Goal: Communication & Community: Answer question/provide support

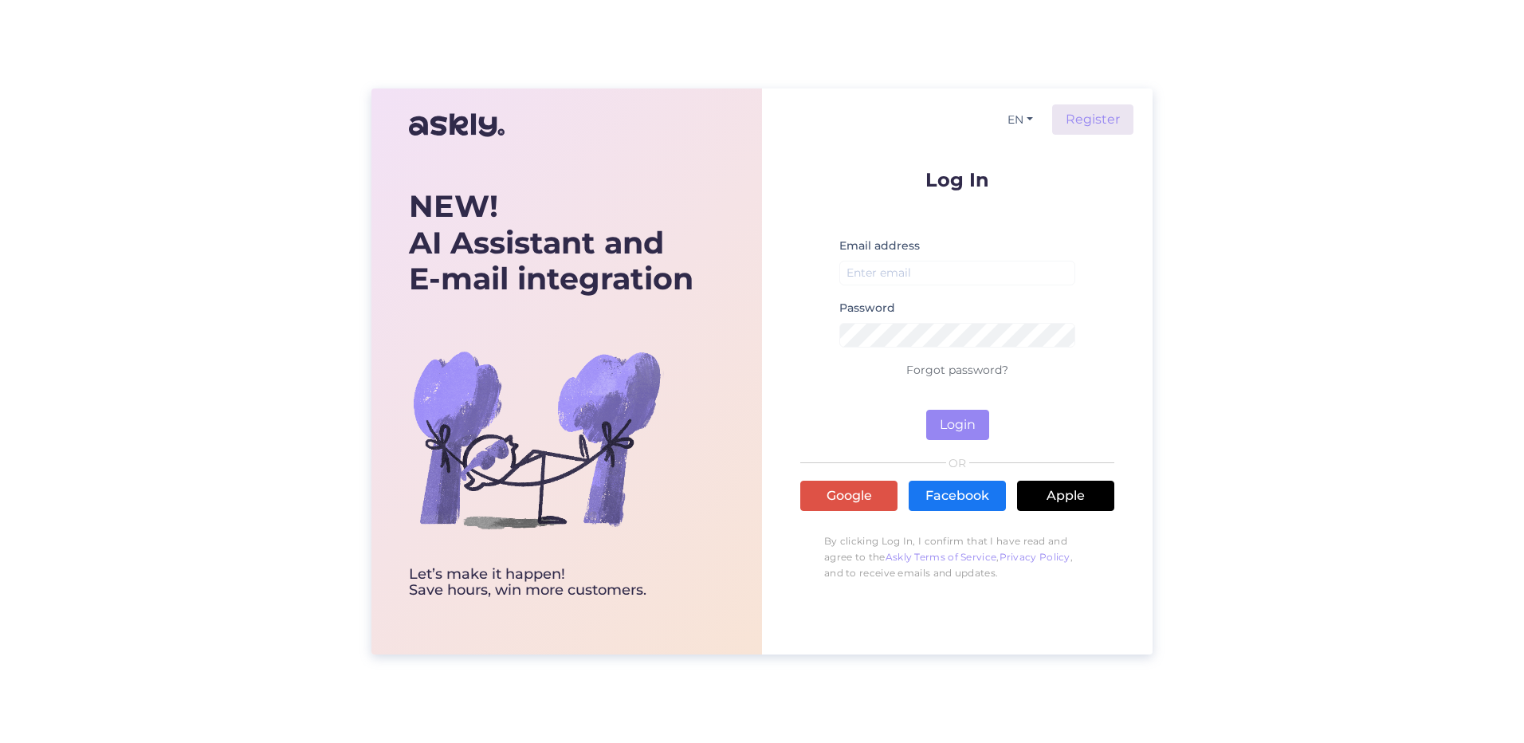
drag, startPoint x: 938, startPoint y: 289, endPoint x: 936, endPoint y: 277, distance: 12.2
click at [938, 288] on div "Email address" at bounding box center [957, 267] width 236 height 62
click at [936, 277] on input "email" at bounding box center [957, 273] width 236 height 25
type input "[EMAIL_ADDRESS][DOMAIN_NAME]"
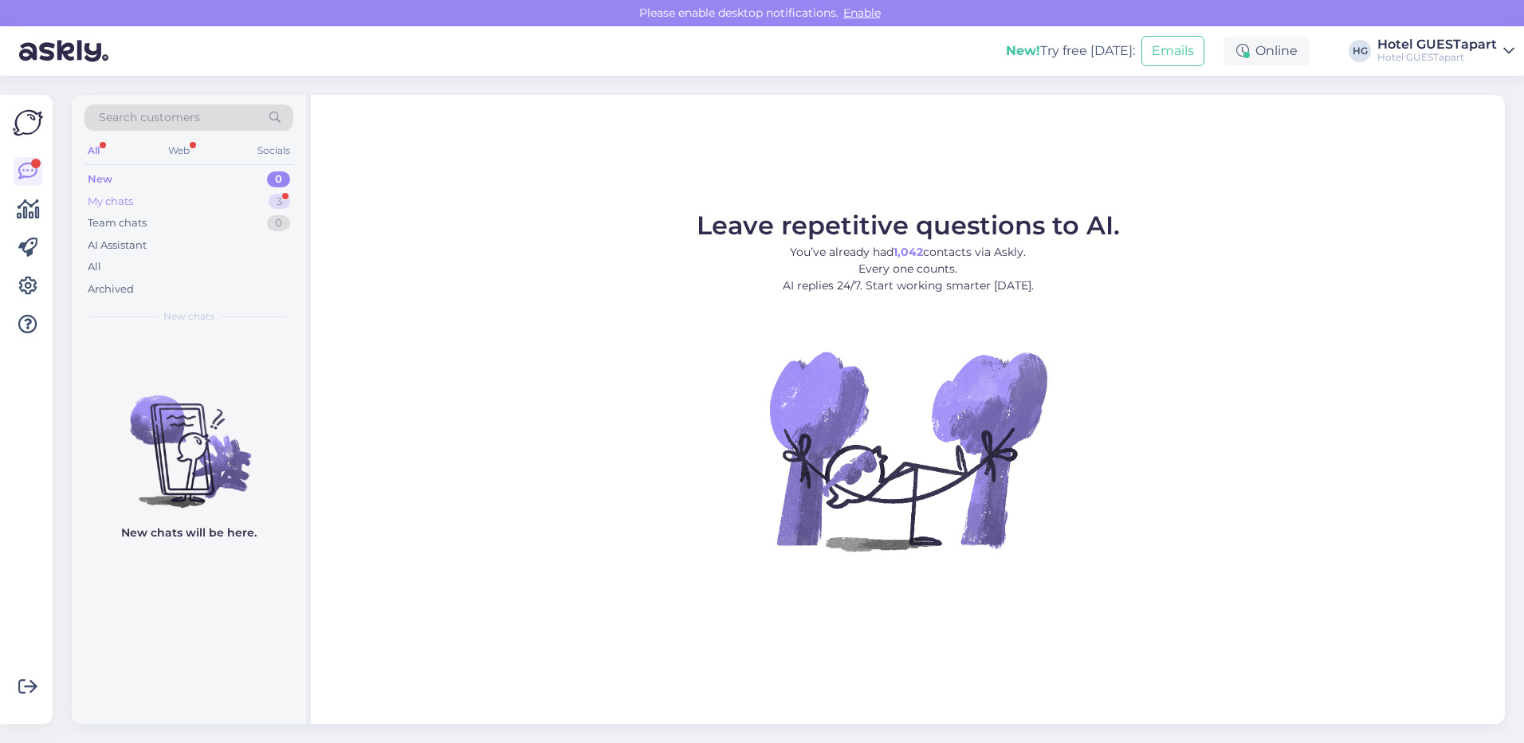
click at [224, 208] on div "My chats 3" at bounding box center [188, 202] width 209 height 22
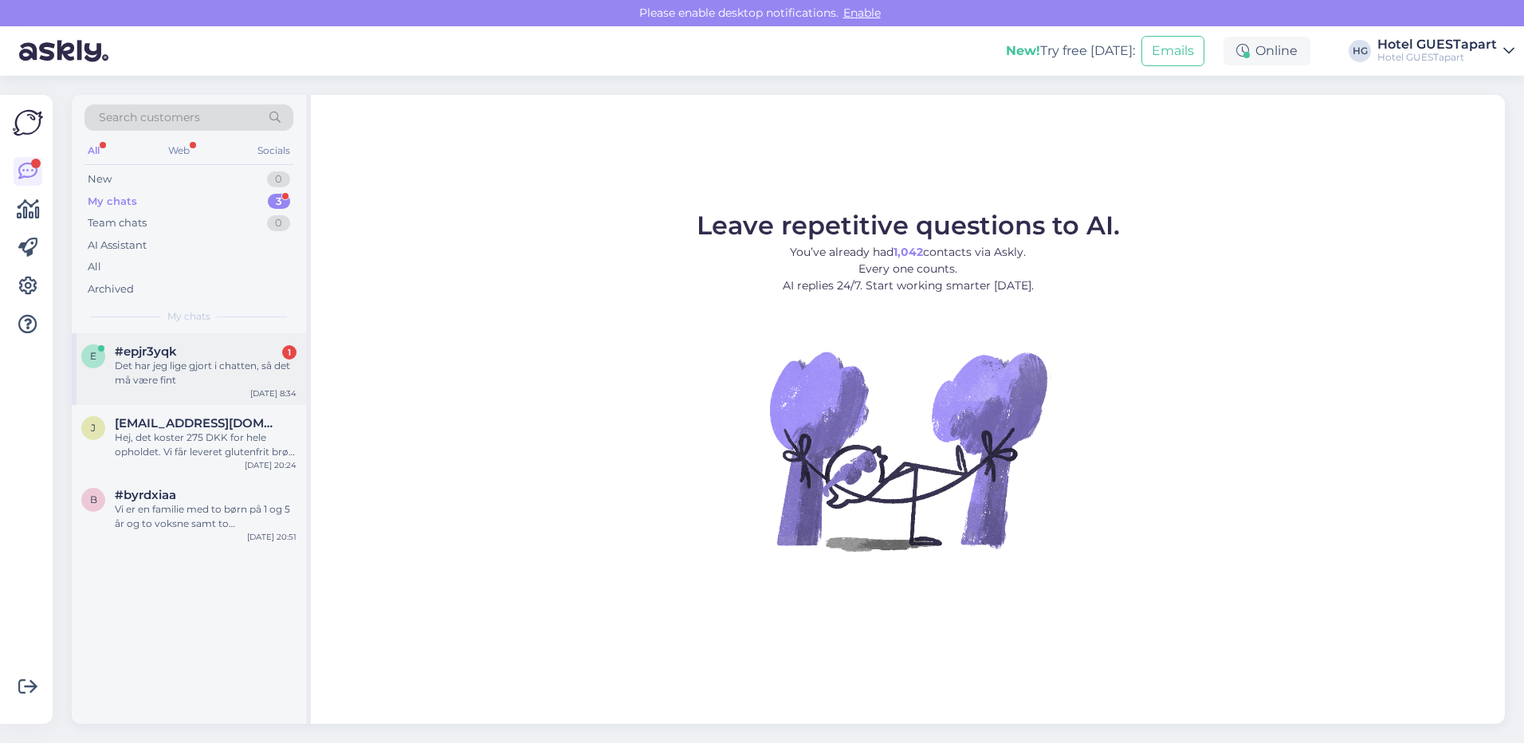
click at [196, 377] on div "Det har jeg lige gjort i chatten, så det må være fint" at bounding box center [206, 373] width 182 height 29
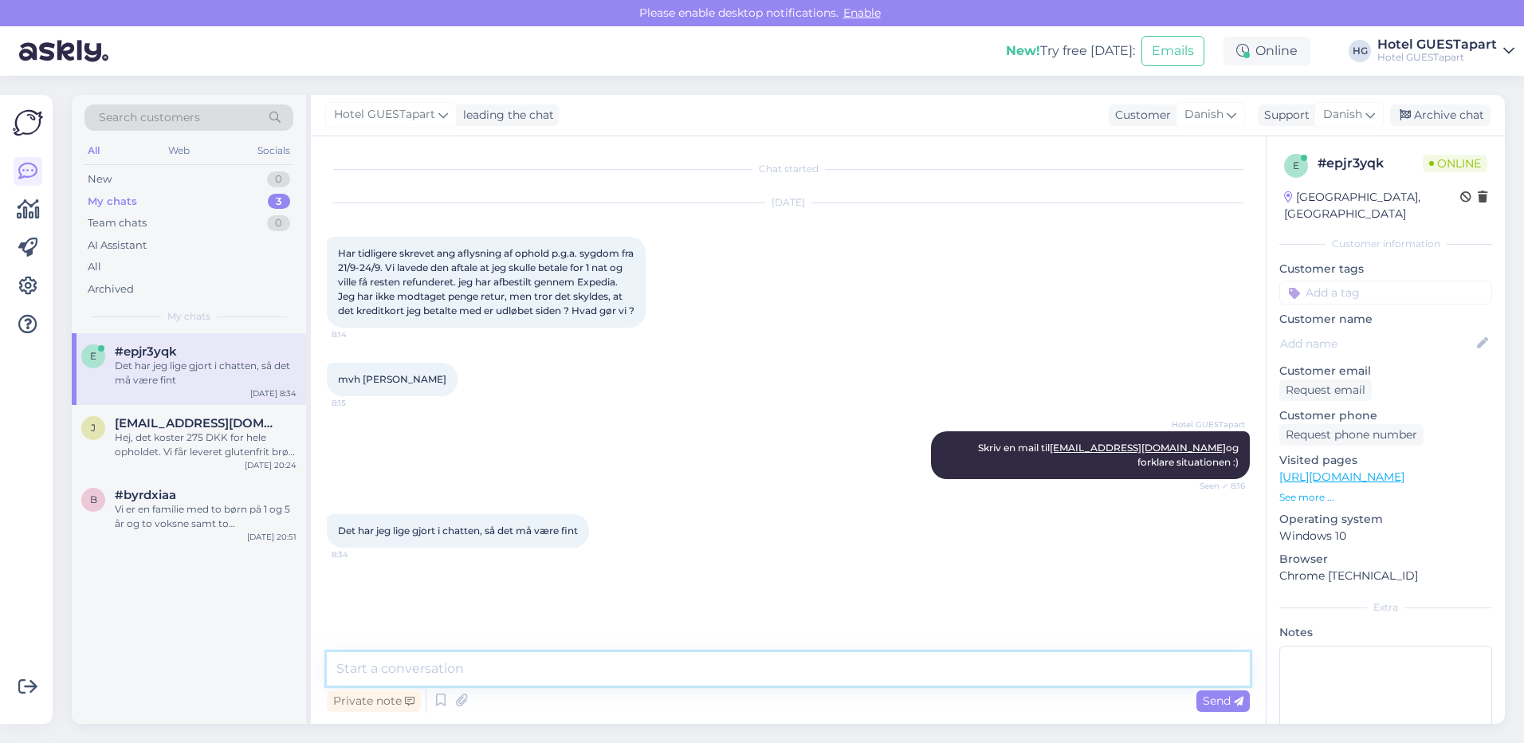
click at [459, 677] on textarea at bounding box center [788, 668] width 923 height 33
click at [552, 662] on textarea "Hej Trine, Du skal sende os en mail" at bounding box center [788, 649] width 923 height 73
click at [520, 663] on textarea "Hej Trine, Du skal sende os en mail" at bounding box center [788, 649] width 923 height 73
click at [511, 667] on textarea "Hej Trine, Du skal sende os en mail" at bounding box center [788, 649] width 923 height 73
drag, startPoint x: 993, startPoint y: 672, endPoint x: 821, endPoint y: 670, distance: 172.2
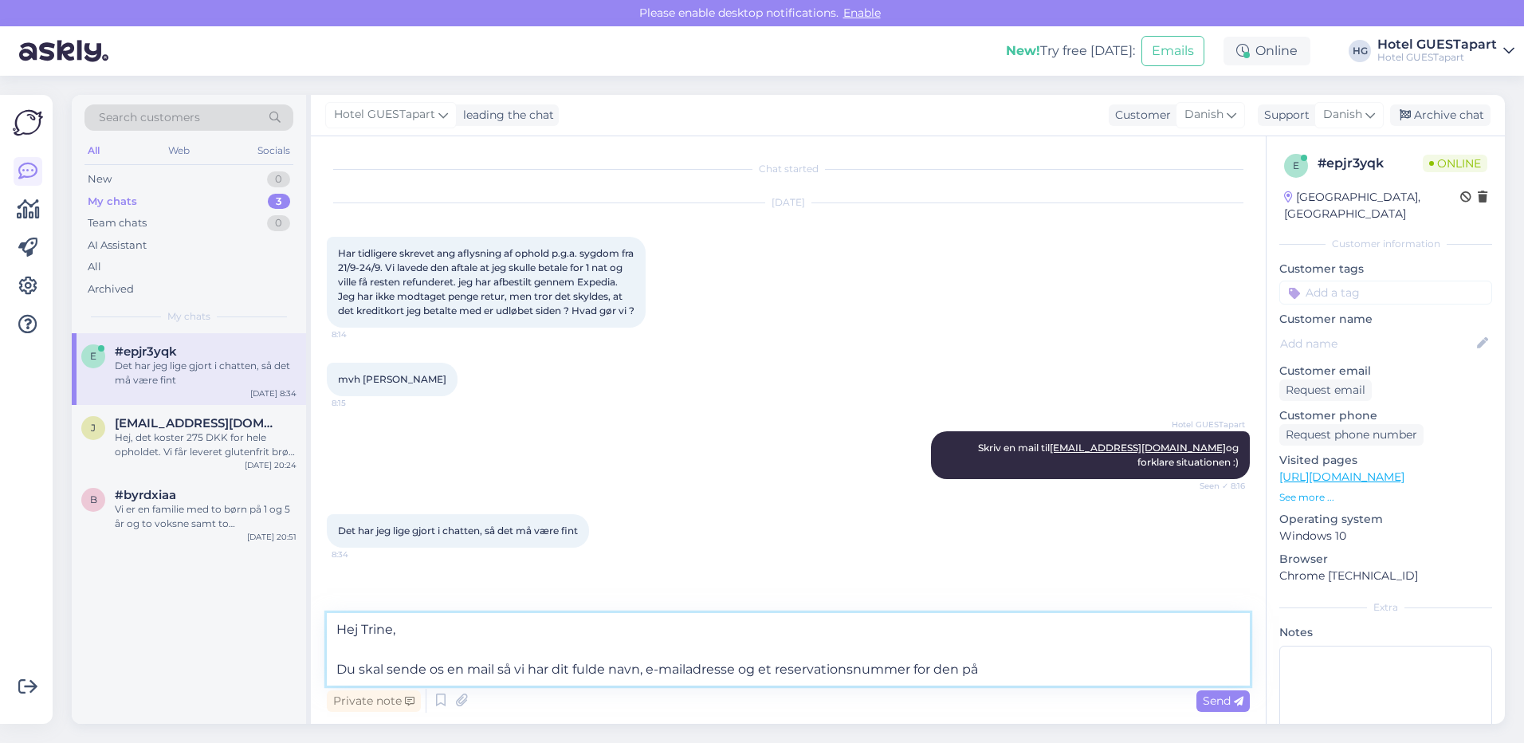
click at [821, 670] on textarea "Hej Trine, Du skal sende os en mail så vi har dit fulde navn, e-mailadresse og …" at bounding box center [788, 649] width 923 height 73
click at [761, 672] on textarea "Hej Trine, Du skal sende os en mail så vi har dit fulde navn, e-mailadresse og …" at bounding box center [788, 649] width 923 height 73
click at [980, 676] on textarea "Hej Trine, Du skal sende os en mail så vi har dit fulde navn, e-mailadresse og …" at bounding box center [788, 649] width 923 height 73
drag, startPoint x: 996, startPoint y: 671, endPoint x: 888, endPoint y: 668, distance: 108.5
click at [886, 668] on textarea "Hej Trine, Du skal sende os en mail så vi har dit fulde navn, e-mailadresse og …" at bounding box center [788, 649] width 923 height 73
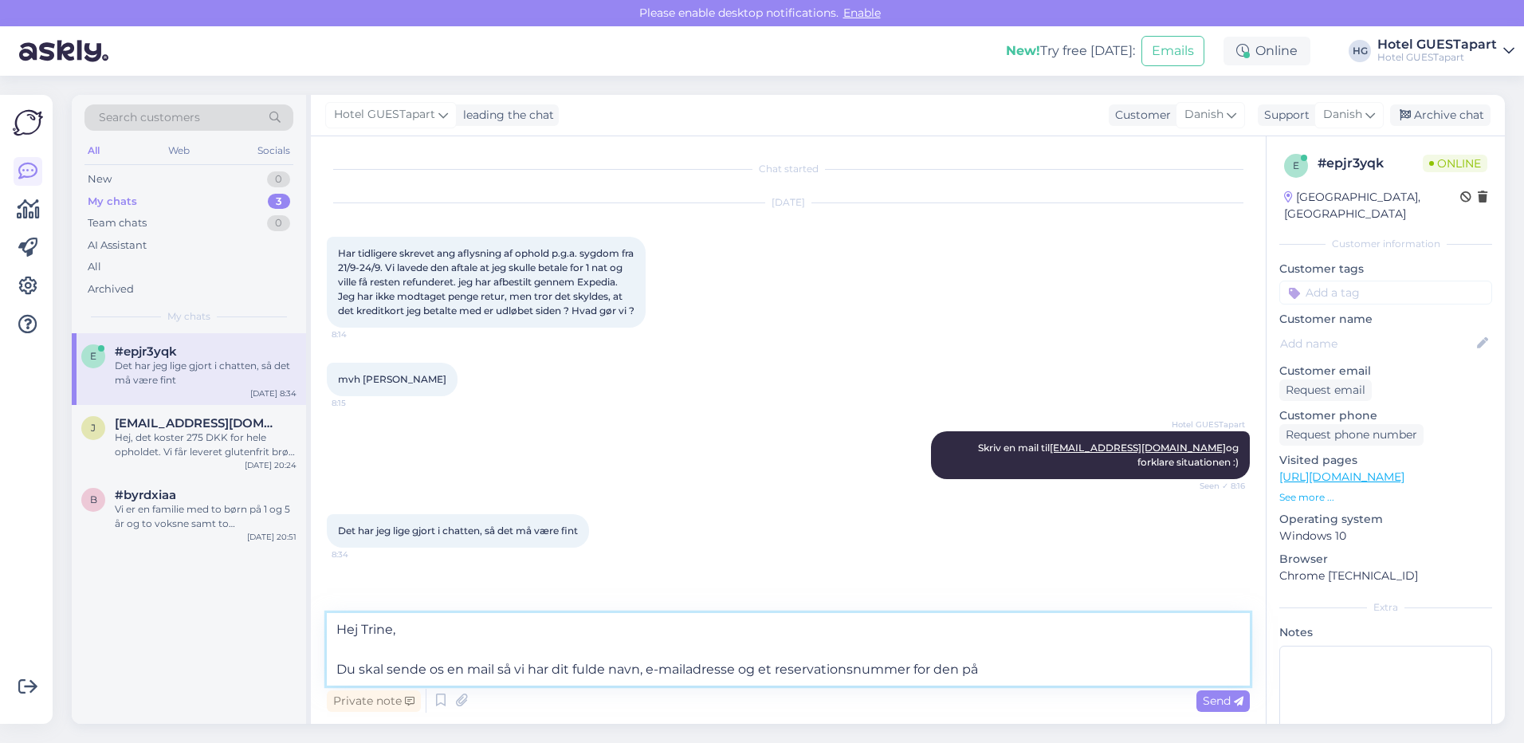
click at [1016, 678] on textarea "Hej Trine, Du skal sende os en mail så vi har dit fulde navn, e-mailadresse og …" at bounding box center [788, 649] width 923 height 73
drag, startPoint x: 994, startPoint y: 678, endPoint x: 804, endPoint y: 674, distance: 189.8
click at [804, 674] on textarea "Hej Trine, Du skal sende os en mail så vi har dit fulde navn, e-mailadresse og …" at bounding box center [788, 649] width 923 height 73
click at [1014, 679] on textarea "Hej Trine, Du skal sende os en mail så vi har dit fulde navn, e-mailadresse og …" at bounding box center [788, 649] width 923 height 73
click at [1112, 677] on textarea "Hej Trine, Du skal sende os en mail så vi har dit fulde navn, e-mailadresse og …" at bounding box center [788, 649] width 923 height 73
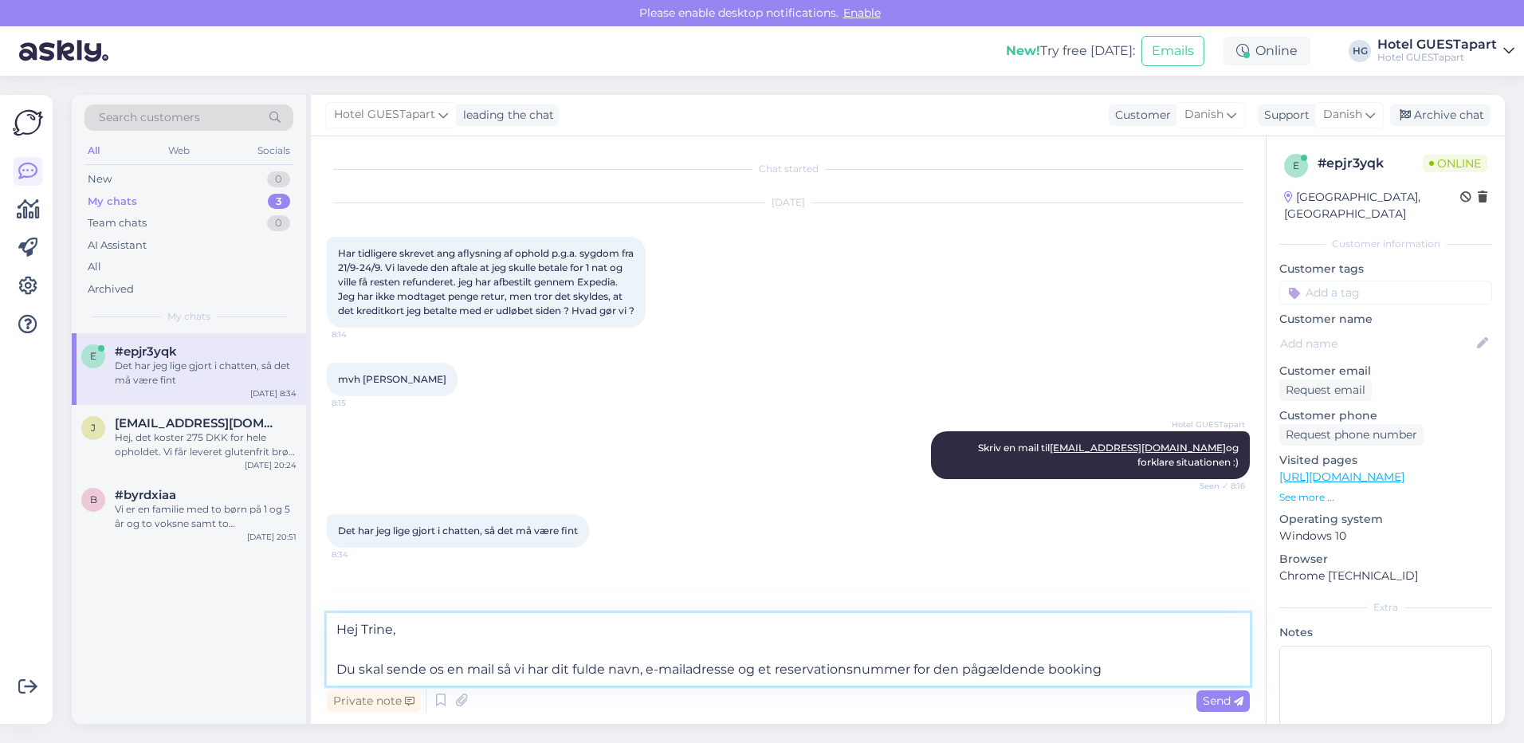
click at [1133, 668] on textarea "Hej Trine, Du skal sende os en mail så vi har dit fulde navn, e-mailadresse og …" at bounding box center [788, 649] width 923 height 73
type textarea "Hej Trine, Du skal sende os en mail så vi har dit fulde navn, e-mailadresse og …"
click at [1223, 701] on span "Send" at bounding box center [1223, 700] width 41 height 14
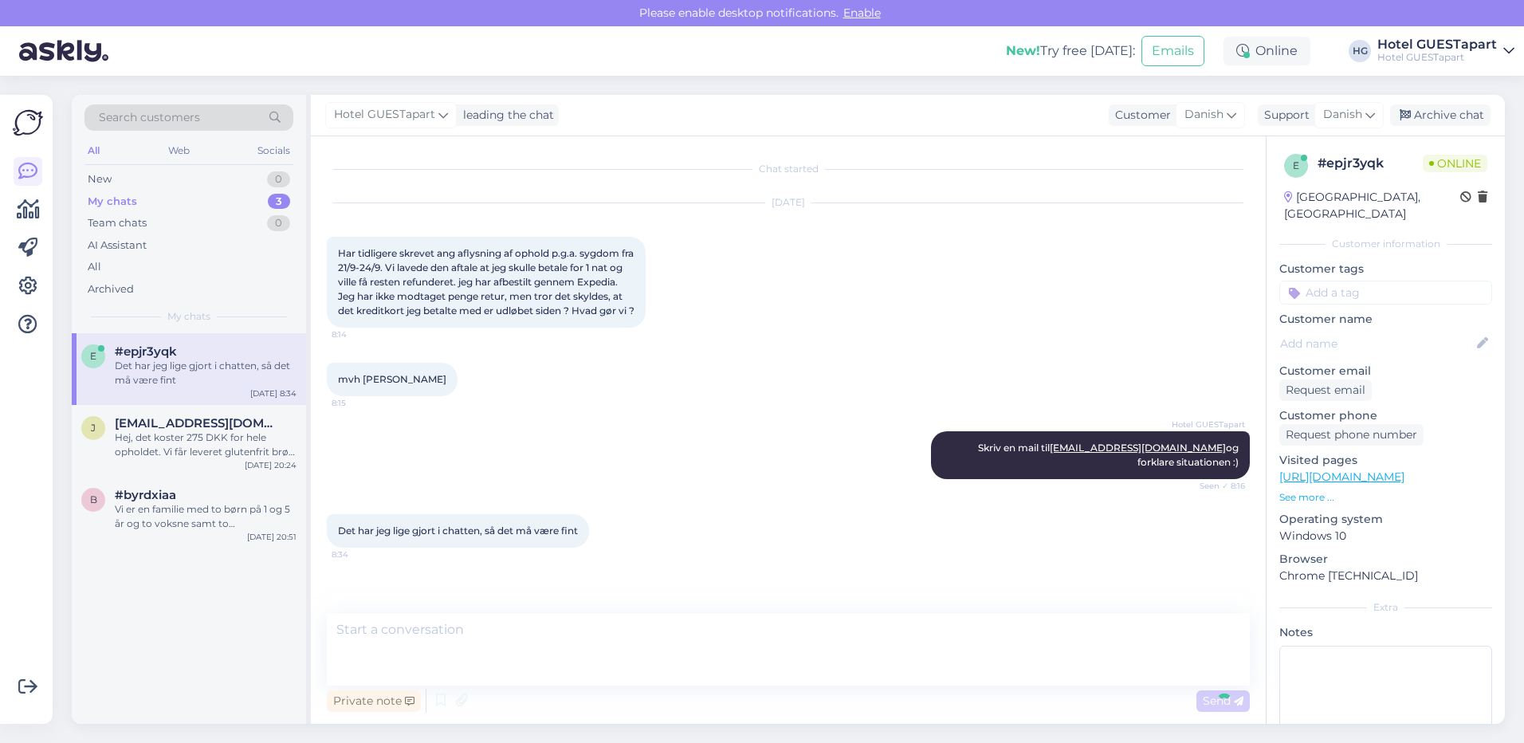
scroll to position [68, 0]
